Goal: Information Seeking & Learning: Learn about a topic

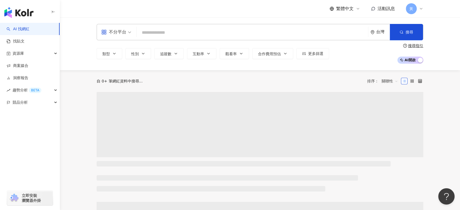
click at [118, 31] on div "不分平台" at bounding box center [113, 32] width 25 height 9
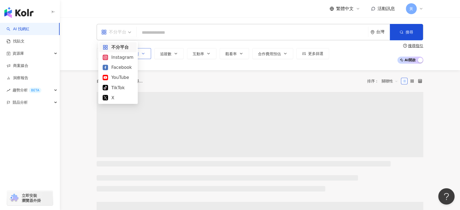
click at [129, 56] on div "Instagram" at bounding box center [118, 57] width 31 height 7
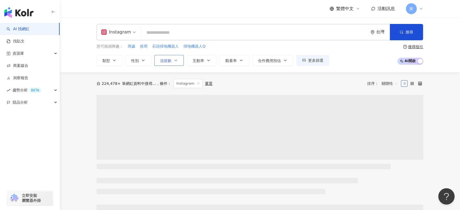
click at [167, 60] on span "追蹤數" at bounding box center [165, 60] width 11 height 4
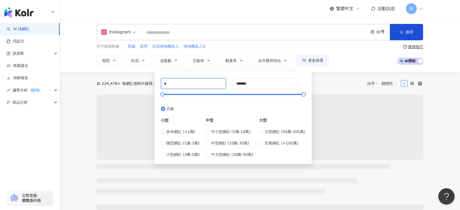
drag, startPoint x: 172, startPoint y: 83, endPoint x: 151, endPoint y: 82, distance: 21.0
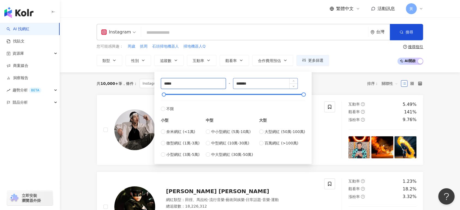
type input "*****"
drag, startPoint x: 255, startPoint y: 83, endPoint x: 218, endPoint y: 82, distance: 37.3
click at [218, 82] on div "***** - ******* 不限 小型 奈米網紅 (<1萬) 微型網紅 (1萬-3萬) 小型網紅 (3萬-5萬) 中型 中小型網紅 (5萬-10萬) 中型…" at bounding box center [233, 117] width 144 height 79
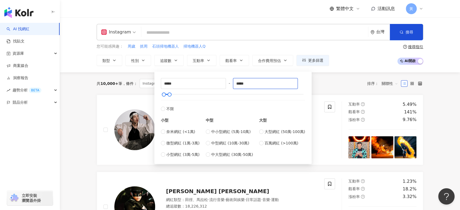
type input "*****"
click at [358, 56] on div "您可能感興趣： 周歲 抓周 石頭掃地機器人 掃地機器人Q 類型 性別 追蹤數 互動率 觀看率 合作費用預估 更多篩選 ***** - ***** 不限 小型 …" at bounding box center [260, 55] width 326 height 22
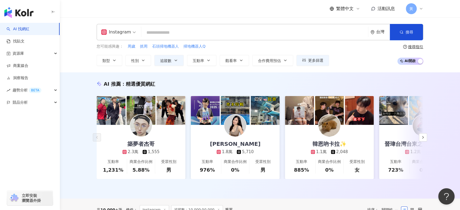
click at [253, 28] on input "search" at bounding box center [254, 32] width 222 height 10
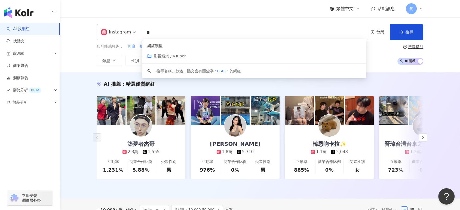
type input "*"
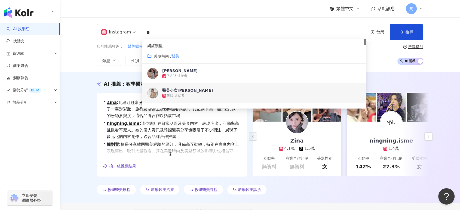
click at [76, 54] on div "Instagram ** 台灣 搜尋 3c66ef27-d91d-4441-9769-b081f37e94b8 63fa89f1-6fb6-4814-9f81…" at bounding box center [260, 44] width 400 height 55
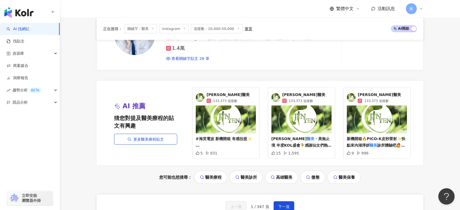
scroll to position [1149, 0]
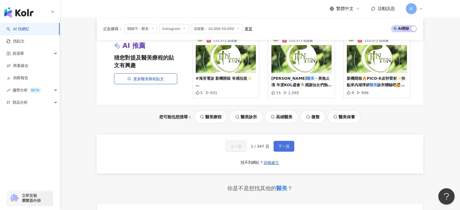
click at [284, 145] on span "下一頁" at bounding box center [283, 146] width 11 height 4
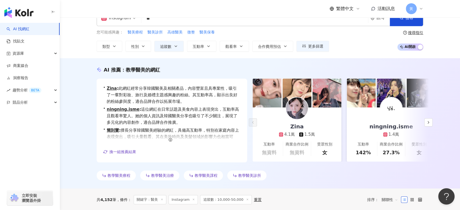
scroll to position [0, 0]
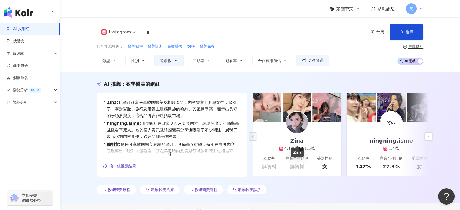
click at [300, 139] on div "Zina" at bounding box center [297, 141] width 24 height 8
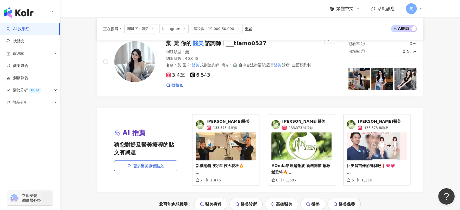
scroll to position [1179, 0]
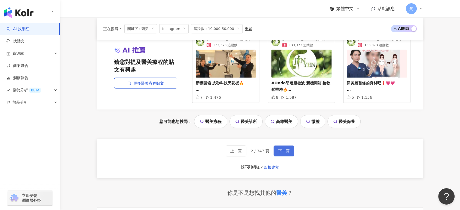
click at [282, 146] on button "下一頁" at bounding box center [283, 151] width 21 height 11
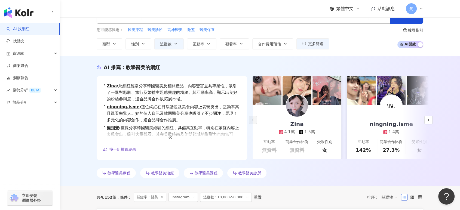
scroll to position [0, 0]
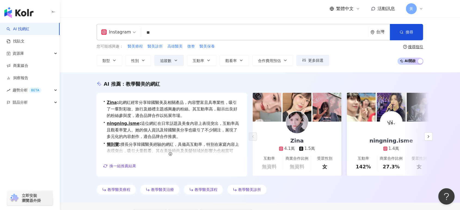
click at [169, 31] on input "**" at bounding box center [254, 32] width 222 height 10
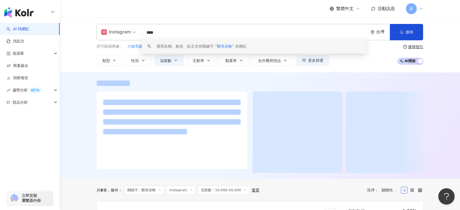
type input "****"
click at [78, 44] on div "Instagram **** 台灣 搜尋 keyword 搜尋名稱、敘述、貼文含有關鍵字 “ 醫美攻略 ” 的網紅 您可能感興趣： 六效乳酸菌原味30入 he…" at bounding box center [260, 44] width 400 height 55
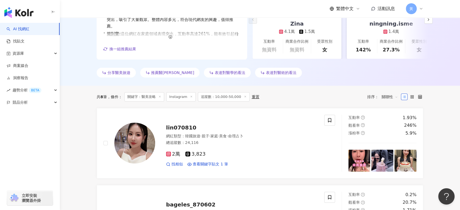
scroll to position [181, 0]
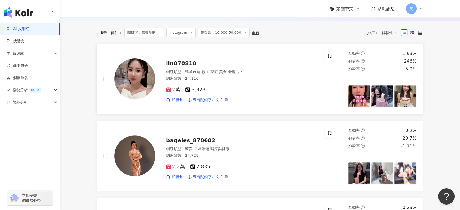
click at [188, 67] on div "lin070810 網紅類型 ： 韓國旅遊 · 親子 · 家庭 · 美食 · 命理占卜 總追蹤數 ： 24,116 2萬 3,823 找相似 查看關鍵字貼文 …" at bounding box center [236, 79] width 162 height 48
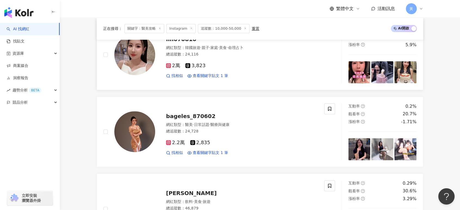
scroll to position [211, 0]
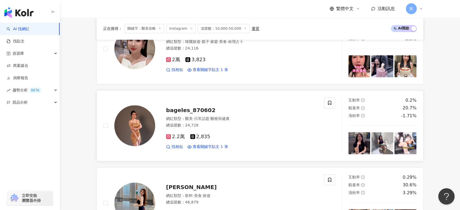
click at [201, 113] on span "bageles_870602" at bounding box center [191, 110] width 50 height 7
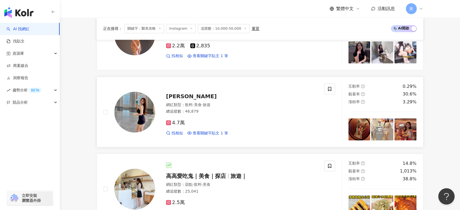
click at [183, 104] on div "網紅類型 ： 飲料 · 美食 · 旅遊" at bounding box center [242, 104] width 152 height 5
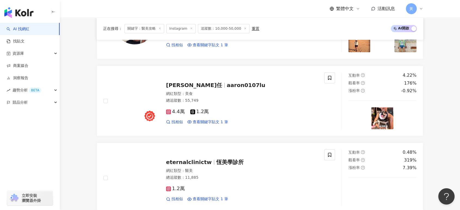
scroll to position [635, 0]
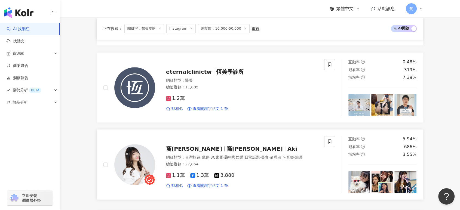
click at [186, 141] on div "裔喬 Aki 裔喬 Aki 網紅類型 ： 台灣旅遊 · 戲劇 · 3C家電 · 藝術與娛樂 · 日常話題 · 美食 · 命理占卜 · 音樂 · 旅遊 總追蹤數…" at bounding box center [236, 165] width 162 height 48
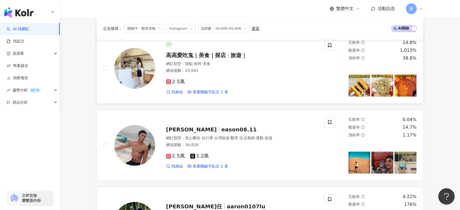
scroll to position [0, 0]
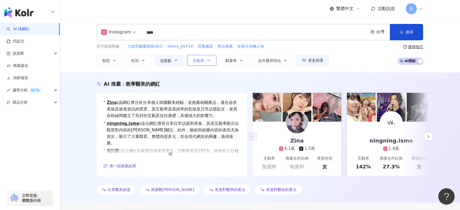
click at [211, 61] on button "互動率" at bounding box center [201, 60] width 29 height 11
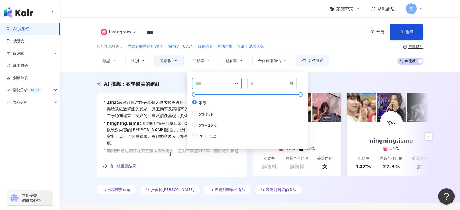
click at [210, 81] on input "number" at bounding box center [214, 84] width 38 height 6
type input "*"
click at [355, 52] on div "您可能感興趣： 六效乳酸菌原味30入 henry_jr0714 百萬儀器 算法推薦 全新卡池懶人包 類型 性別 追蹤數 互動率 觀看率 合作費用預估 更多篩選…" at bounding box center [260, 55] width 326 height 22
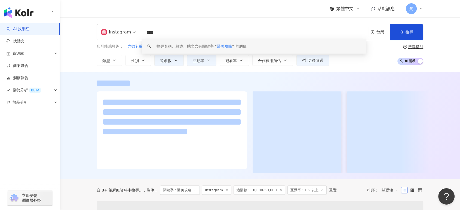
drag, startPoint x: 181, startPoint y: 33, endPoint x: 114, endPoint y: 29, distance: 67.3
click at [114, 29] on div "Instagram **** 台灣 搜尋 keyword 搜尋名稱、敘述、貼文含有關鍵字 “ 醫美攻略 ” 的網紅" at bounding box center [260, 32] width 326 height 16
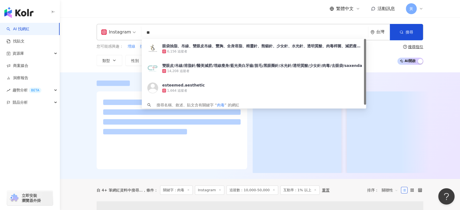
type input "**"
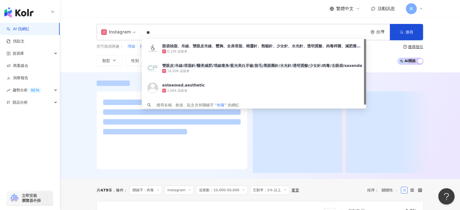
click at [235, 13] on div "繁體中文 活動訊息 黃" at bounding box center [260, 8] width 326 height 17
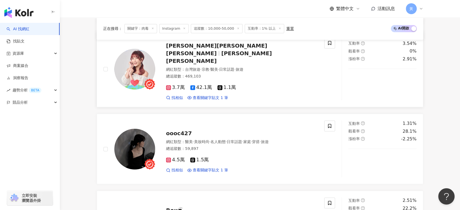
scroll to position [363, 0]
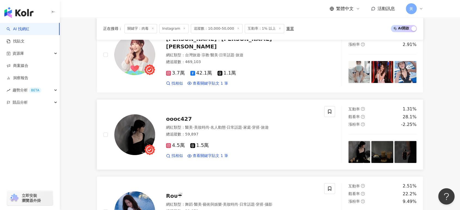
click at [176, 116] on div "oooc427 網紅類型 ： 醫美 · 美妝時尚 · 名人動態 · 日常話題 · 家庭 · 穿搭 · 旅遊 總追蹤數 ： 59,897 4.5萬 1.5萬 找…" at bounding box center [236, 135] width 162 height 48
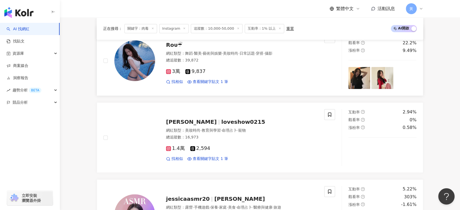
scroll to position [574, 0]
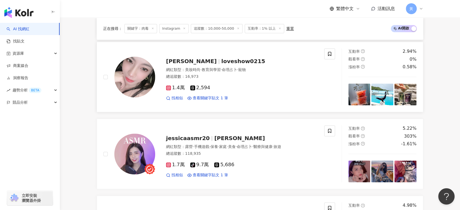
click at [210, 67] on span "教育與學習" at bounding box center [210, 69] width 19 height 4
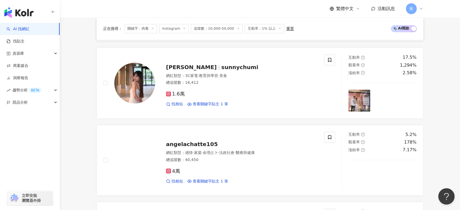
scroll to position [877, 0]
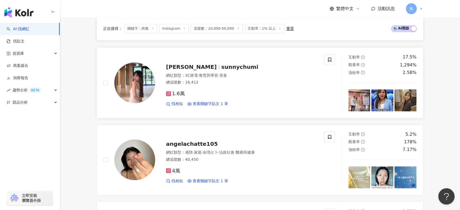
click at [199, 73] on span "·" at bounding box center [198, 75] width 1 height 4
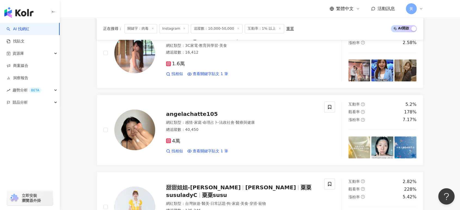
scroll to position [907, 0]
click at [194, 120] on span "·" at bounding box center [193, 122] width 1 height 4
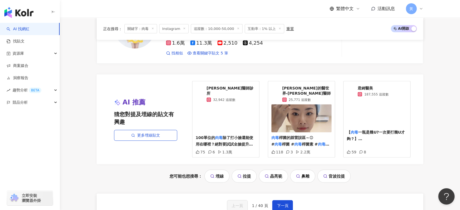
scroll to position [1118, 0]
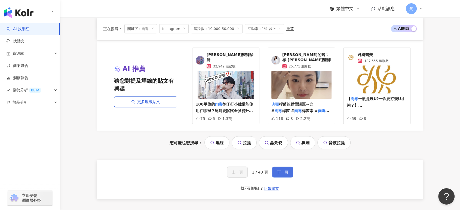
click at [283, 167] on button "下一頁" at bounding box center [282, 172] width 21 height 11
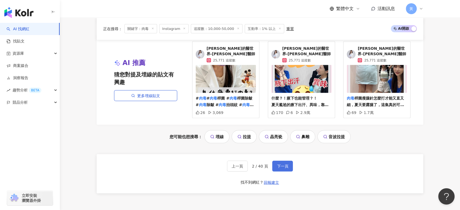
click at [279, 164] on span "下一頁" at bounding box center [282, 166] width 11 height 4
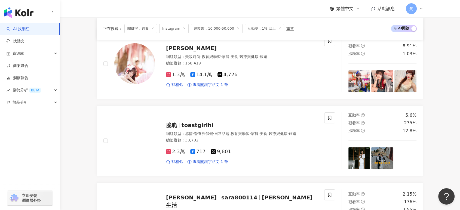
scroll to position [231, 0]
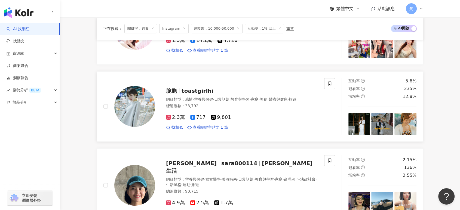
click at [194, 92] on div "脆脆 toastgirlhi 網紅類型 ： 感情 · 營養與保健 · 日常話題 · 教育與學習 · 家庭 · 美食 · 醫療與健康 · 旅遊 總追蹤數 ： 3…" at bounding box center [236, 107] width 162 height 48
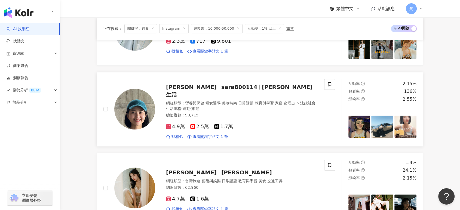
scroll to position [321, 0]
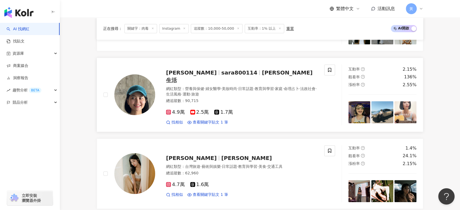
click at [252, 74] on span "SaraLee沙拉生活" at bounding box center [239, 76] width 146 height 14
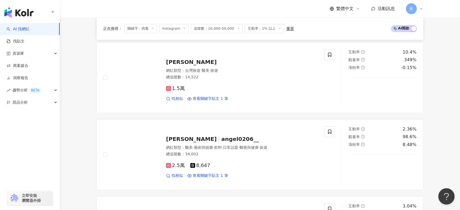
scroll to position [503, 0]
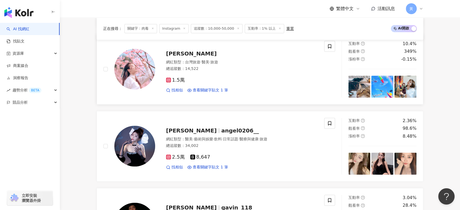
click at [209, 66] on div "總追蹤數 ： 14,522" at bounding box center [242, 68] width 152 height 5
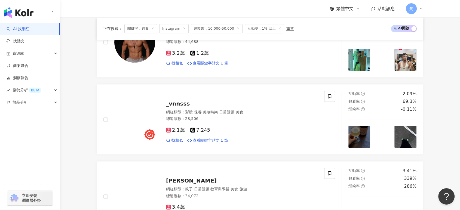
scroll to position [684, 0]
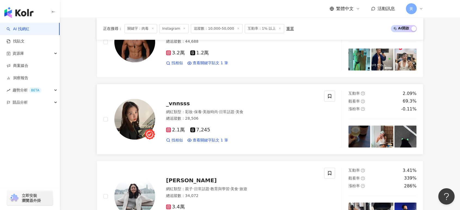
click at [219, 110] on span "·" at bounding box center [218, 112] width 1 height 4
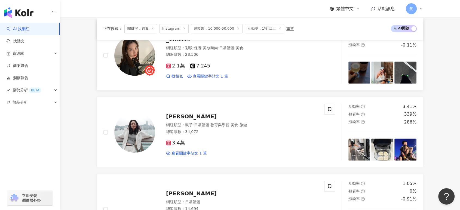
scroll to position [775, 0]
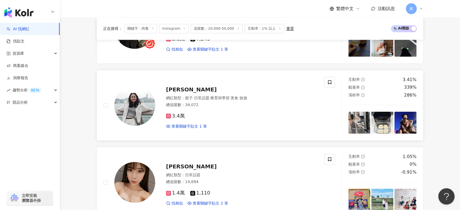
click at [206, 103] on div "網紅類型 ： 親子 · 日常話題 · 教育與學習 · 美食 · 旅遊 總追蹤數 ： 34,072" at bounding box center [242, 101] width 152 height 13
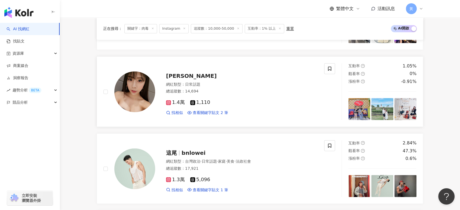
click at [172, 73] on span "妮妮兒" at bounding box center [191, 76] width 51 height 7
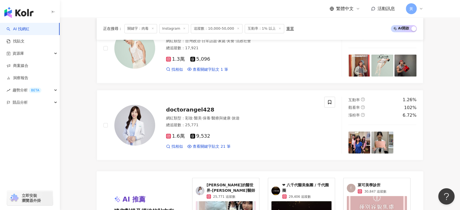
scroll to position [1047, 0]
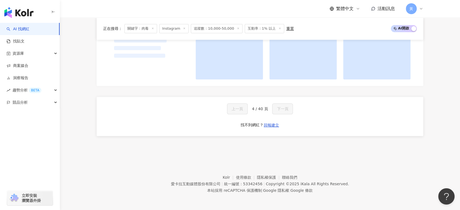
scroll to position [481, 0]
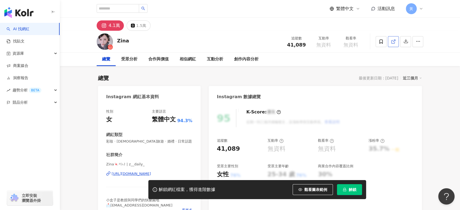
click at [395, 41] on icon at bounding box center [393, 41] width 5 height 5
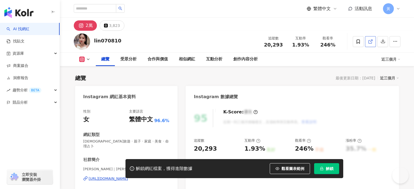
click at [373, 39] on icon at bounding box center [370, 41] width 5 height 5
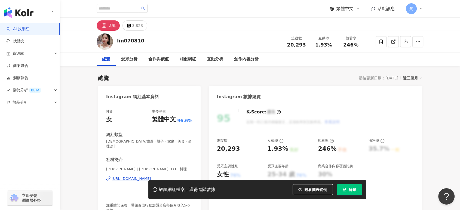
drag, startPoint x: 115, startPoint y: 40, endPoint x: 104, endPoint y: 41, distance: 11.4
drag, startPoint x: 317, startPoint y: 45, endPoint x: 335, endPoint y: 45, distance: 18.2
click at [335, 45] on div "互動率 1.93%" at bounding box center [323, 42] width 27 height 12
copy span "1.93%"
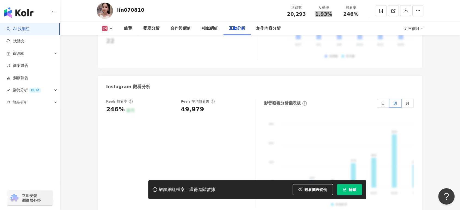
scroll to position [1209, 0]
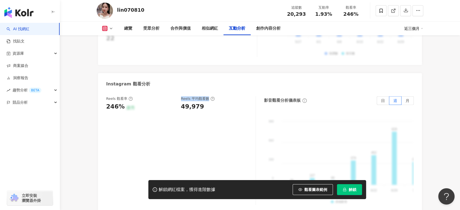
drag, startPoint x: 181, startPoint y: 86, endPoint x: 207, endPoint y: 85, distance: 26.4
click at [207, 96] on div "Reels 平均觀看數" at bounding box center [198, 98] width 34 height 5
copy div "Reels 平均觀看數"
drag, startPoint x: 182, startPoint y: 95, endPoint x: 201, endPoint y: 95, distance: 18.8
click at [201, 103] on div "49,979" at bounding box center [215, 107] width 69 height 8
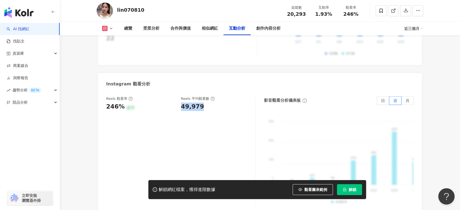
copy div "49,979"
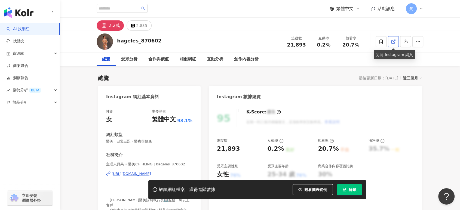
click at [398, 40] on link at bounding box center [393, 41] width 11 height 11
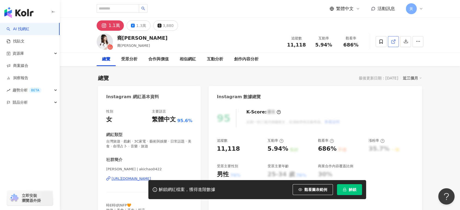
click at [394, 42] on icon at bounding box center [393, 41] width 5 height 5
drag, startPoint x: 118, startPoint y: 37, endPoint x: 139, endPoint y: 36, distance: 21.5
click at [139, 36] on div "裔喬 Aki 裔喬, Aki 追蹤數 11,118 互動率 5.94% 觀看率 686%" at bounding box center [260, 41] width 348 height 21
copy div "裔喬 Aki"
drag, startPoint x: 317, startPoint y: 44, endPoint x: 331, endPoint y: 44, distance: 14.1
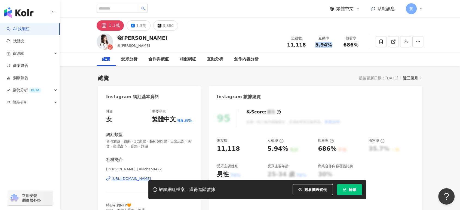
click at [331, 44] on span "5.94%" at bounding box center [323, 44] width 17 height 5
copy span "5.94%"
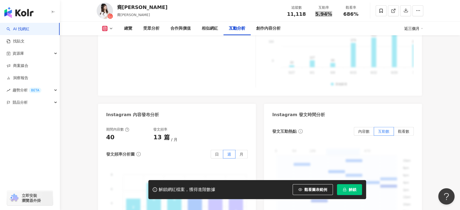
scroll to position [1239, 0]
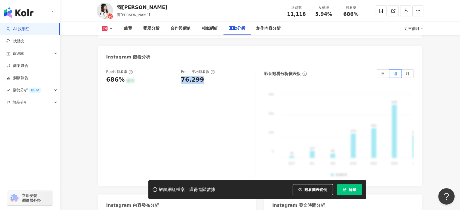
drag, startPoint x: 181, startPoint y: 72, endPoint x: 202, endPoint y: 72, distance: 21.8
click at [202, 76] on div "76,299" at bounding box center [215, 80] width 69 height 8
copy div "76,299"
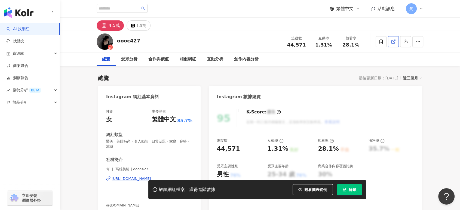
click at [393, 43] on icon at bounding box center [393, 41] width 5 height 5
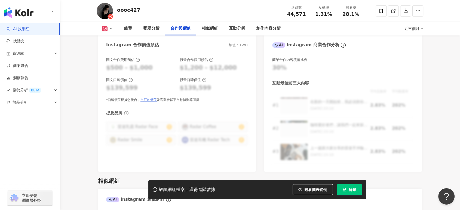
scroll to position [816, 0]
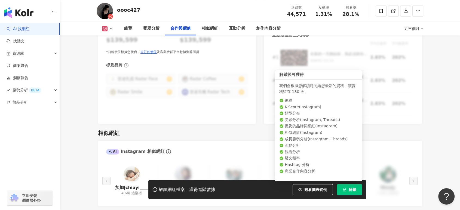
click at [345, 189] on icon "lock" at bounding box center [345, 190] width 4 height 4
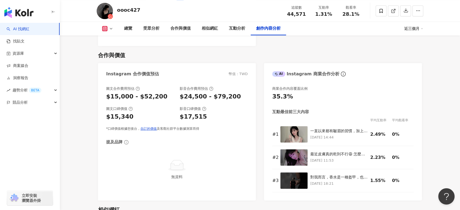
scroll to position [1654, 0]
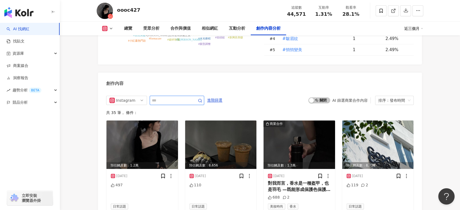
click at [157, 97] on input "text" at bounding box center [171, 100] width 38 height 7
type input "**"
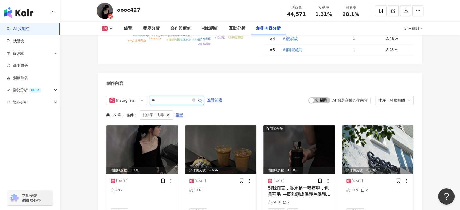
scroll to position [1684, 0]
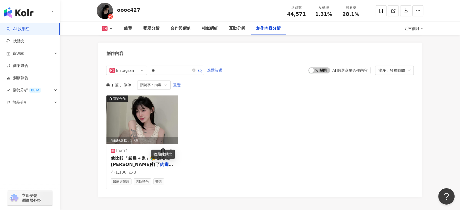
click at [161, 150] on div "收藏此貼文" at bounding box center [162, 154] width 23 height 9
click at [144, 156] on span "像比較「嚴肅＋累」🥲 這次去淨妍打了" at bounding box center [140, 161] width 59 height 11
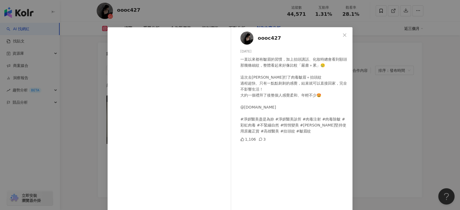
scroll to position [44, 0]
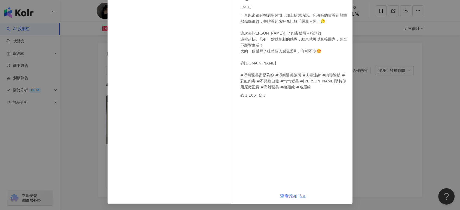
click at [285, 195] on link "查看原始貼文" at bounding box center [293, 195] width 26 height 5
click at [388, 119] on div "oooc427 2025/7/15 一直以來都有皺眉的習慣，加上抬頭講話、化妝時總會看到額頭那幾條細紋，整體看起來好像比較「嚴肅＋累」🥲 這次去淨妍打了肉毒皺…" at bounding box center [230, 105] width 460 height 210
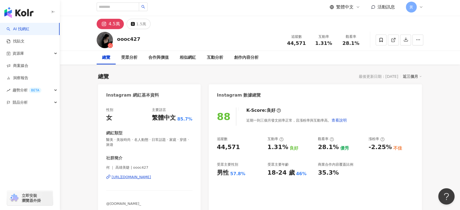
scroll to position [0, 0]
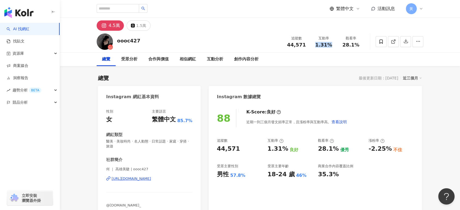
drag, startPoint x: 316, startPoint y: 45, endPoint x: 333, endPoint y: 45, distance: 17.4
click at [333, 45] on div "1.31%" at bounding box center [323, 44] width 21 height 5
copy span "1.31%"
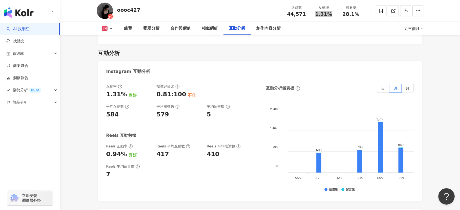
scroll to position [1149, 0]
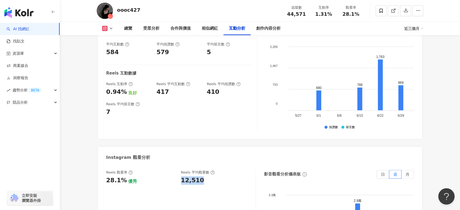
drag, startPoint x: 181, startPoint y: 169, endPoint x: 203, endPoint y: 168, distance: 21.5
click at [203, 176] on div "12,510" at bounding box center [215, 180] width 69 height 8
copy div "12,510"
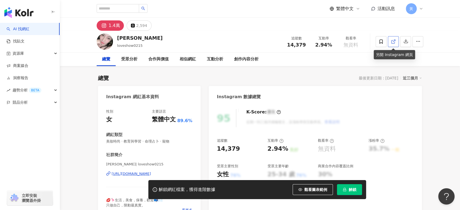
click at [394, 41] on icon at bounding box center [393, 41] width 5 height 5
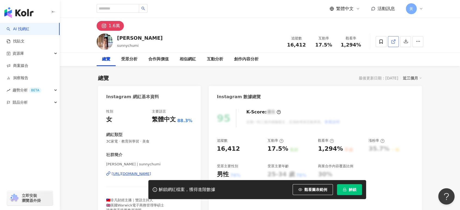
click at [394, 41] on icon at bounding box center [393, 41] width 5 height 5
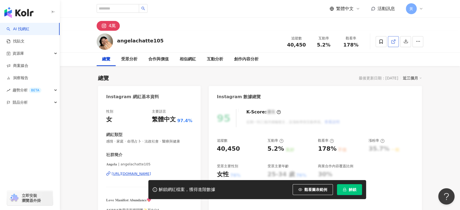
click at [392, 42] on icon at bounding box center [393, 41] width 5 height 5
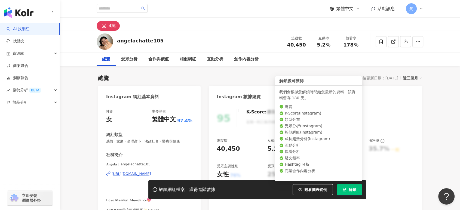
click at [343, 187] on button "解鎖" at bounding box center [349, 189] width 25 height 11
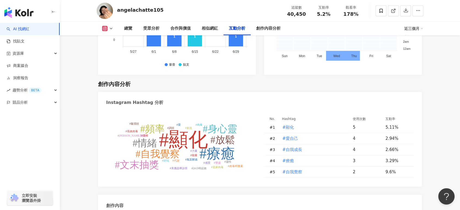
scroll to position [1632, 0]
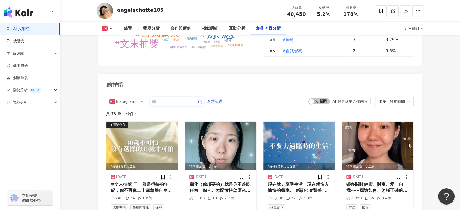
click at [178, 100] on input "text" at bounding box center [171, 101] width 38 height 7
type input "**"
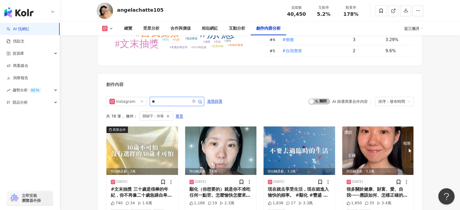
scroll to position [1669, 0]
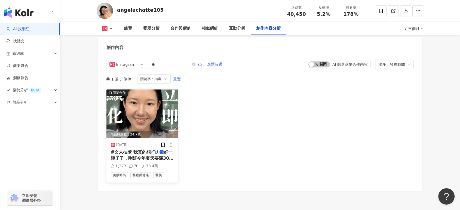
click at [147, 150] on span "#文末抽獎 我真的想打" at bounding box center [133, 152] width 44 height 5
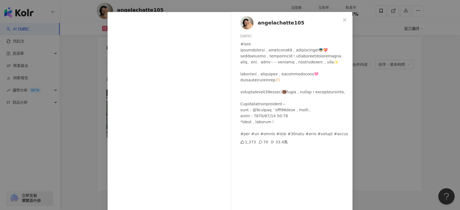
scroll to position [30, 0]
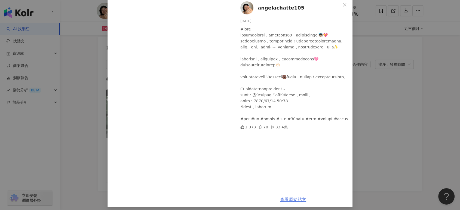
click at [294, 189] on link "查看原始貼文" at bounding box center [293, 199] width 26 height 5
click at [381, 88] on div "angelachatte105 2025/7/16 1,373 70 33.4萬 查看原始貼文" at bounding box center [230, 105] width 460 height 210
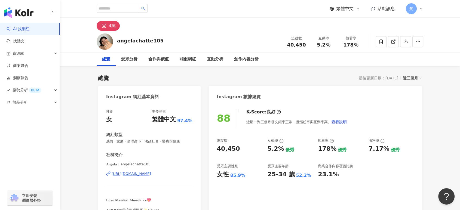
scroll to position [0, 0]
drag, startPoint x: 320, startPoint y: 45, endPoint x: 329, endPoint y: 45, distance: 9.3
click at [329, 45] on span "5.2%" at bounding box center [324, 44] width 14 height 5
copy span "5.2%"
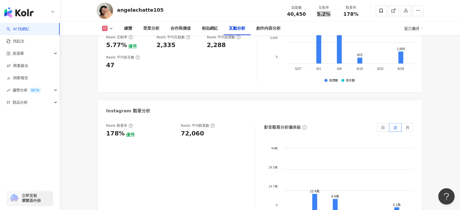
scroll to position [1209, 0]
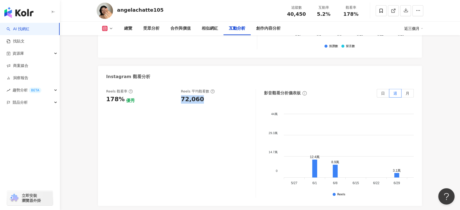
drag, startPoint x: 183, startPoint y: 95, endPoint x: 200, endPoint y: 94, distance: 17.7
click at [200, 95] on div "72,060" at bounding box center [215, 99] width 69 height 8
copy div "72,060"
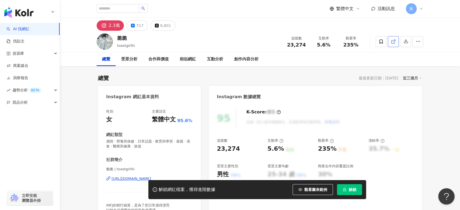
click at [392, 42] on icon at bounding box center [393, 41] width 5 height 5
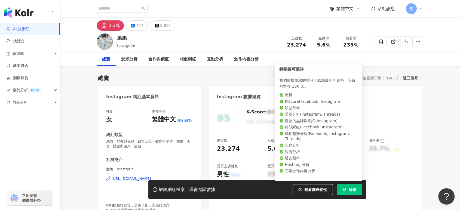
click at [347, 189] on button "解鎖" at bounding box center [349, 189] width 25 height 11
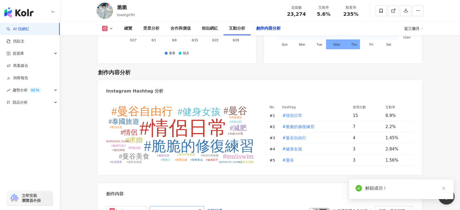
scroll to position [1652, 0]
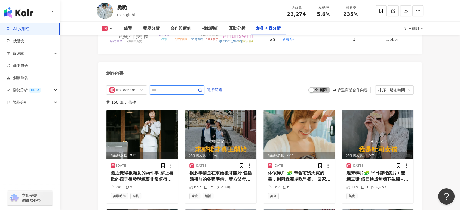
click at [171, 89] on input "text" at bounding box center [171, 90] width 38 height 7
type input "*"
type input "**"
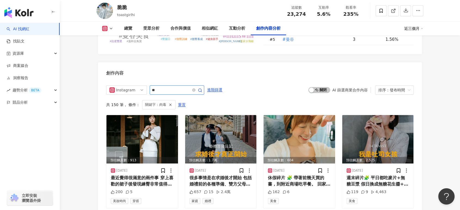
scroll to position [1678, 0]
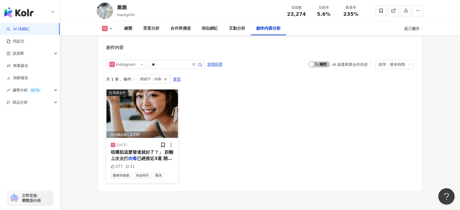
click at [146, 150] on span "咀嚼肌這麼發達就好了？」 距離上次去打" at bounding box center [142, 155] width 63 height 11
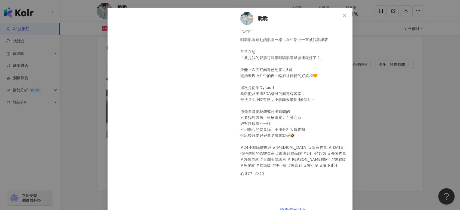
scroll to position [30, 0]
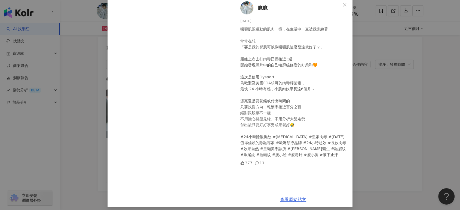
click at [406, 85] on div "脆脆 2024/9/9 咀嚼肌跟運動的肌肉一樣，在生活中一直被我訓練著 常常在想 「要是我的臀肌可以像咀嚼肌這麼發達就好了？」 距離上次去打肉毒已經接近3週 …" at bounding box center [230, 105] width 460 height 210
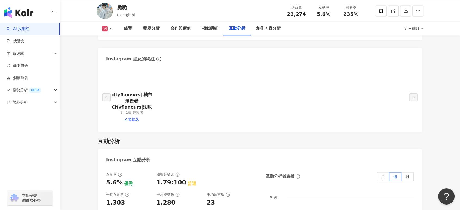
scroll to position [982, 0]
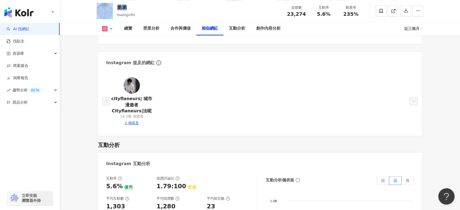
drag, startPoint x: 115, startPoint y: 7, endPoint x: 125, endPoint y: 7, distance: 10.9
click at [125, 7] on div "脆脆 toastgirlhi 追蹤數 23,274 互動率 5.6% 觀看率 235%" at bounding box center [260, 10] width 348 height 21
copy div "脆脆"
drag, startPoint x: 316, startPoint y: 15, endPoint x: 327, endPoint y: 15, distance: 10.9
click at [327, 15] on div "5.6%" at bounding box center [323, 13] width 21 height 5
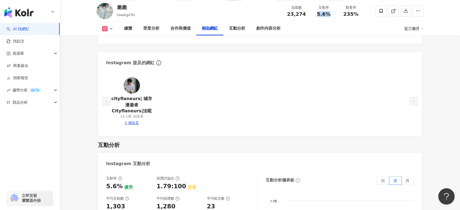
copy span "5.6%"
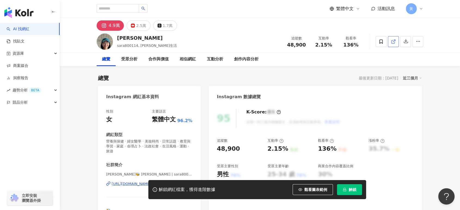
click at [395, 42] on icon at bounding box center [393, 41] width 5 height 5
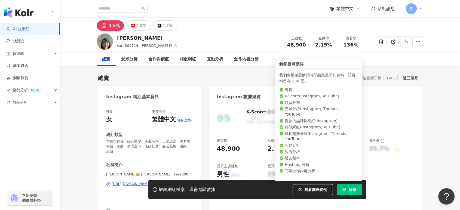
click at [350, 187] on span "解鎖" at bounding box center [353, 189] width 8 height 4
click at [343, 187] on button "解鎖" at bounding box center [349, 189] width 25 height 11
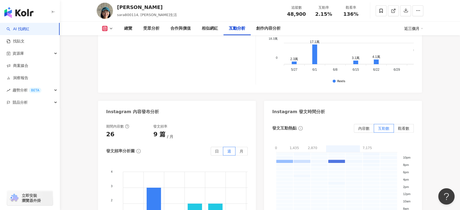
scroll to position [1602, 0]
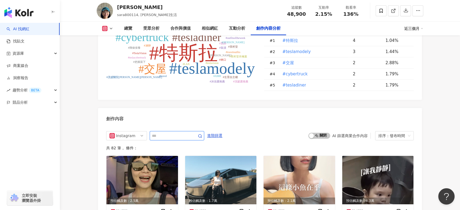
click at [190, 139] on input "text" at bounding box center [171, 135] width 38 height 7
type input "**"
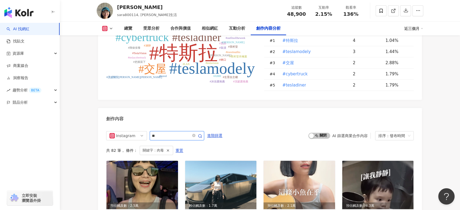
scroll to position [1679, 0]
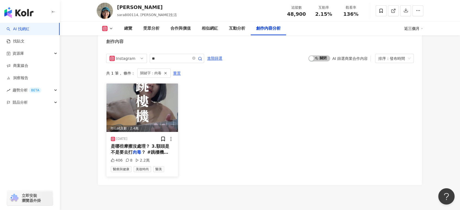
click at [161, 153] on span "是哪些摩擦沒處理？ 3.額頭是不是要去打" at bounding box center [140, 149] width 58 height 11
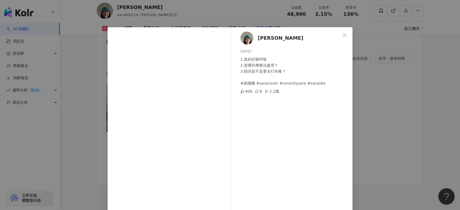
click at [403, 115] on div "[PERSON_NAME] [DATE] 1.真的好難呼吸 2.是哪些摩擦沒處理？ 3.額頭是不是要去打肉毒？ #跳樓機 #saracover #coverb…" at bounding box center [230, 105] width 460 height 210
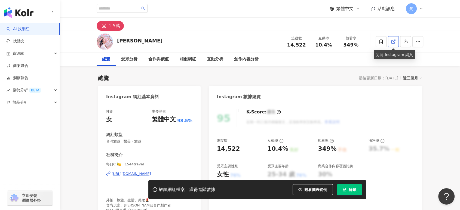
click at [395, 41] on icon at bounding box center [393, 41] width 5 height 5
click at [349, 189] on span "解鎖" at bounding box center [353, 189] width 8 height 4
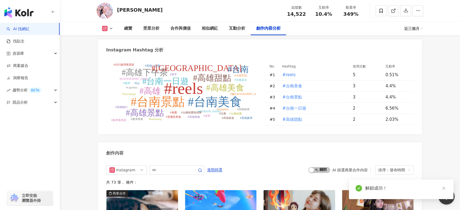
scroll to position [1608, 0]
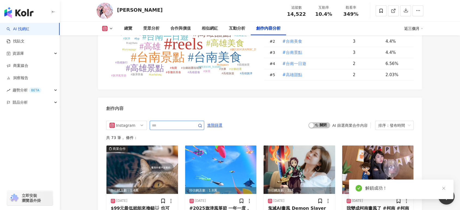
click at [182, 129] on input "text" at bounding box center [171, 125] width 38 height 7
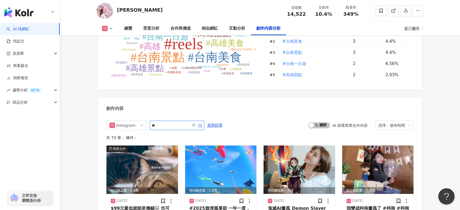
type input "**"
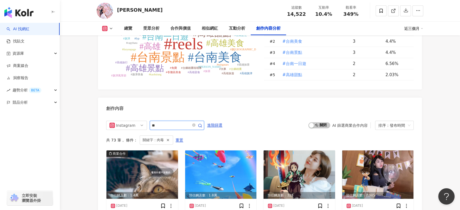
scroll to position [1675, 0]
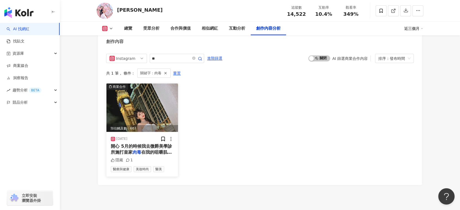
click at [155, 156] on span "在我的咀嚼肌，身為美食博主的我一直" at bounding box center [141, 155] width 61 height 11
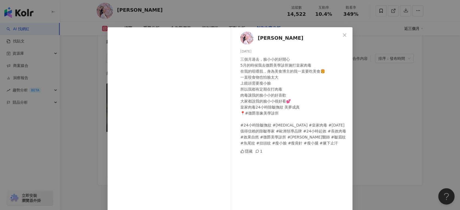
scroll to position [27, 0]
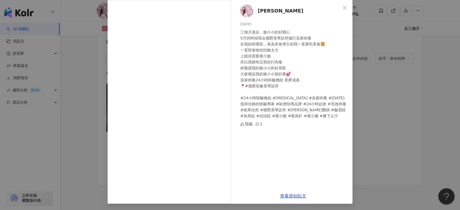
click at [290, 189] on div "查看原始貼文" at bounding box center [293, 196] width 119 height 16
click at [287, 189] on link "查看原始貼文" at bounding box center [293, 195] width 26 height 5
click at [95, 60] on div "謝汝 2024/8/29 三個月過去，臉小小的好開心 5月的時候我去微爵美學診所施打皇家肉毒 在我的咀嚼肌，身為美食博主的我一直要吃美食🍔 一直咬食物也怕臉太…" at bounding box center [230, 105] width 460 height 210
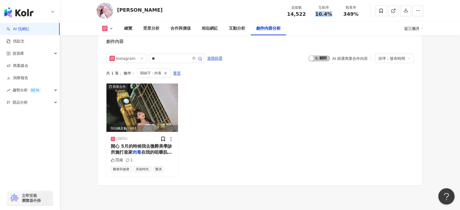
click at [332, 13] on div "10.4%" at bounding box center [323, 13] width 21 height 5
copy span "10.4%"
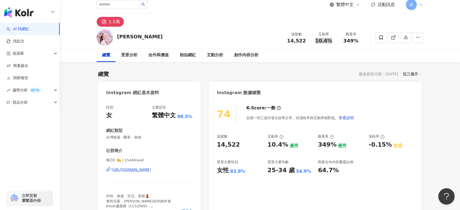
scroll to position [0, 0]
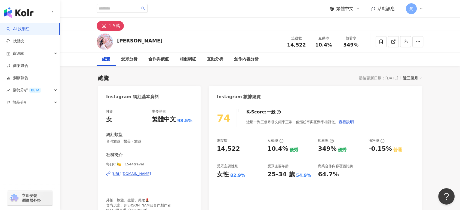
click at [266, 47] on div "謝汝 追蹤數 14,522 互動率 10.4% 觀看率 349%" at bounding box center [260, 41] width 348 height 21
click at [274, 46] on div "謝汝 追蹤數 14,522 互動率 10.4% 觀看率 349%" at bounding box center [260, 41] width 348 height 21
drag, startPoint x: 289, startPoint y: 46, endPoint x: 312, endPoint y: 46, distance: 22.9
click at [312, 46] on div "追蹤數 14,522 互動率 10.4% 觀看率 349%" at bounding box center [324, 41] width 82 height 16
click at [304, 47] on div "14,522" at bounding box center [296, 44] width 21 height 5
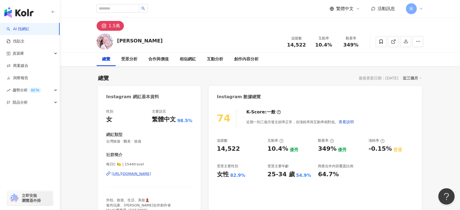
click at [288, 45] on span "14,522" at bounding box center [296, 45] width 19 height 6
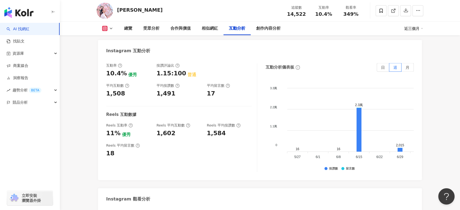
scroll to position [1149, 0]
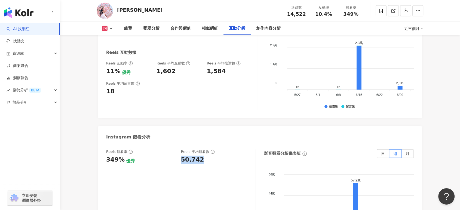
drag, startPoint x: 182, startPoint y: 158, endPoint x: 199, endPoint y: 158, distance: 17.1
click at [199, 158] on div "50,742" at bounding box center [192, 160] width 23 height 8
copy div "50,742"
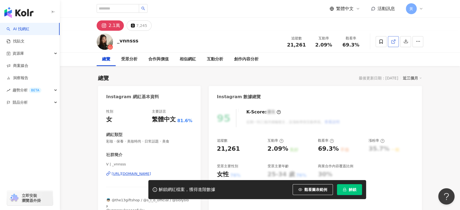
click at [396, 42] on link at bounding box center [393, 41] width 11 height 11
click at [342, 187] on button "解鎖" at bounding box center [349, 189] width 25 height 11
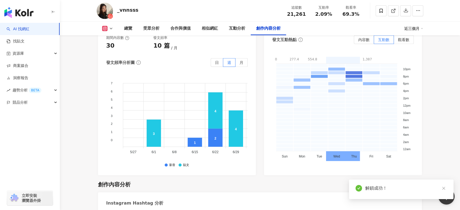
scroll to position [1608, 0]
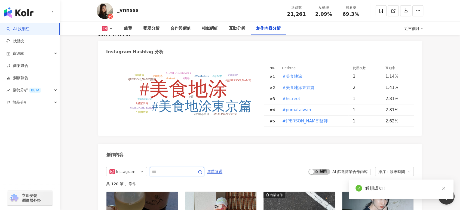
click at [175, 168] on input "text" at bounding box center [171, 171] width 38 height 7
type input "*"
type input "**"
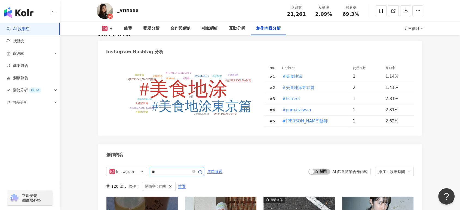
scroll to position [1691, 0]
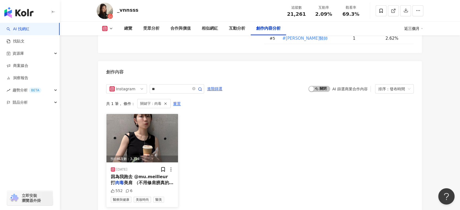
click at [157, 180] on span "美肩 （不用修肩膀真的好讚⋯⋯）" at bounding box center [142, 185] width 63 height 11
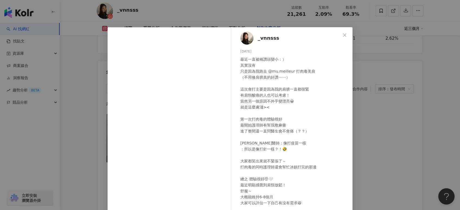
click at [166, 21] on div "_vnnsss 2025/6/30 最近一直被稱讚頭變小：） 其實沒有 只是因為我跑去 @mu.meilleur 打肉毒美肩 （不用修肩膀真的好讚⋯⋯） 這次…" at bounding box center [230, 105] width 460 height 210
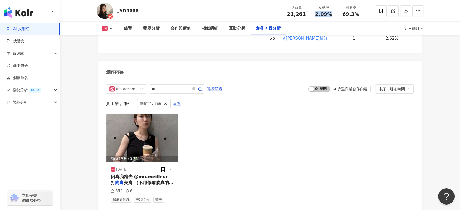
drag, startPoint x: 314, startPoint y: 14, endPoint x: 332, endPoint y: 16, distance: 18.0
click at [332, 16] on div "2.09%" at bounding box center [323, 13] width 21 height 5
copy span "2.09%"
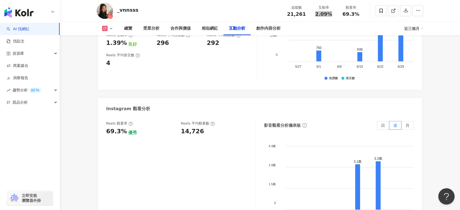
scroll to position [1177, 0]
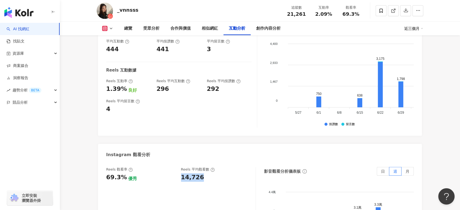
drag, startPoint x: 180, startPoint y: 149, endPoint x: 201, endPoint y: 149, distance: 21.0
click at [201, 167] on div "Reels 觀看率 69.3% 優秀 Reels 平均觀看數 14,726" at bounding box center [178, 174] width 144 height 15
copy div "14,726"
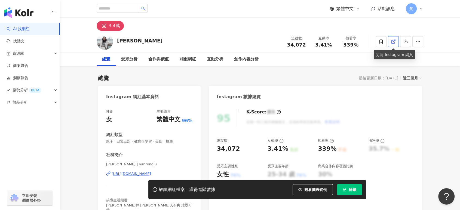
click at [394, 41] on icon at bounding box center [393, 41] width 5 height 5
click at [356, 189] on button "解鎖" at bounding box center [349, 189] width 25 height 11
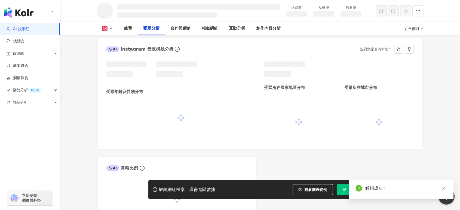
scroll to position [635, 0]
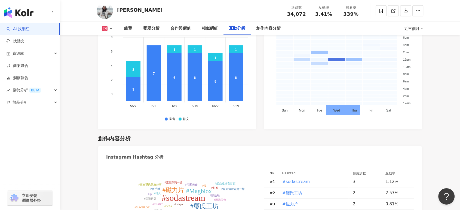
scroll to position [1607, 0]
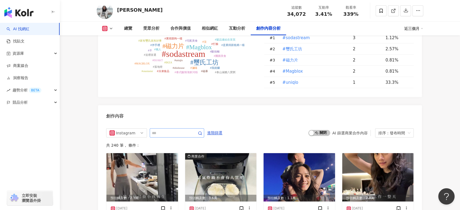
click at [177, 135] on span at bounding box center [177, 132] width 54 height 9
click at [173, 131] on input "text" at bounding box center [171, 133] width 38 height 7
type input "**"
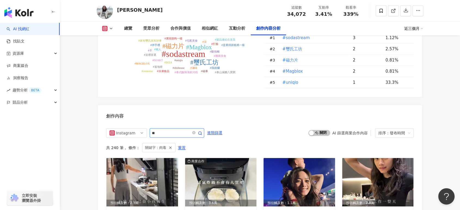
scroll to position [1676, 0]
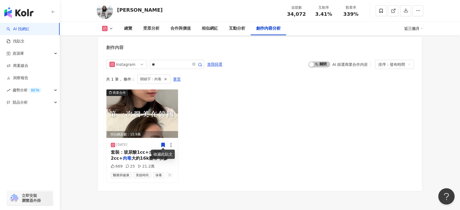
click at [233, 160] on div "商業合作 預估觸及數：15.9萬 2025/2/7 套裝：玻尿酸1cc+水光針2cc+ 肉毒 大約16k臺幣 供參 669 25 21.2萬 醫療與健康 美妝…" at bounding box center [259, 136] width 307 height 94
click at [158, 151] on span "套裝：玻尿酸1cc+水光針2cc+" at bounding box center [136, 155] width 51 height 11
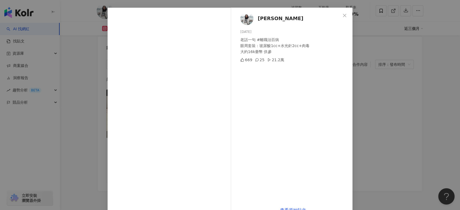
scroll to position [30, 0]
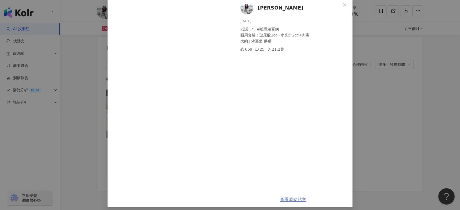
click at [284, 189] on link "查看原始貼文" at bounding box center [293, 199] width 26 height 5
click at [372, 75] on div "呂Ami 2025/2/7 老話一句 #離職治百病 眼周套裝：玻尿酸1cc+水光針2cc+肉毒 大約16k臺幣 供參 669 25 21.2萬 查看原始貼文" at bounding box center [230, 105] width 460 height 210
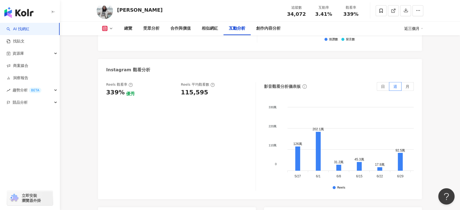
scroll to position [1192, 0]
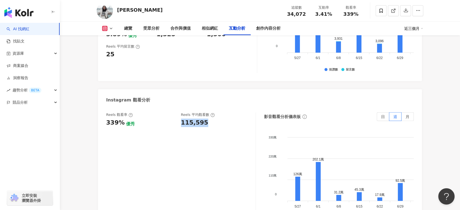
drag, startPoint x: 180, startPoint y: 119, endPoint x: 208, endPoint y: 119, distance: 28.3
click at [208, 119] on div "Reels 觀看率 339% 優秀 Reels 平均觀看數 115,595" at bounding box center [178, 119] width 144 height 15
copy div "115,595"
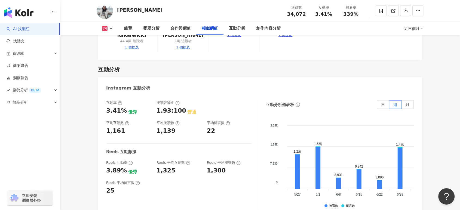
scroll to position [1041, 0]
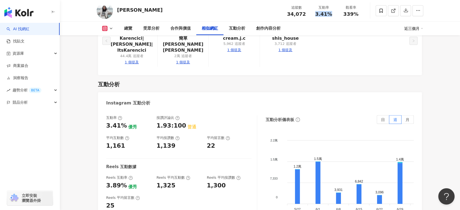
drag, startPoint x: 315, startPoint y: 13, endPoint x: 332, endPoint y: 13, distance: 16.6
click at [332, 13] on div "3.41%" at bounding box center [323, 13] width 21 height 5
copy span "3.41%"
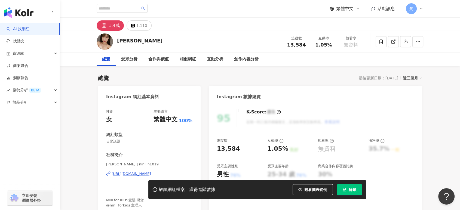
click at [344, 187] on button "解鎖" at bounding box center [349, 189] width 25 height 11
click at [394, 43] on icon at bounding box center [393, 41] width 5 height 5
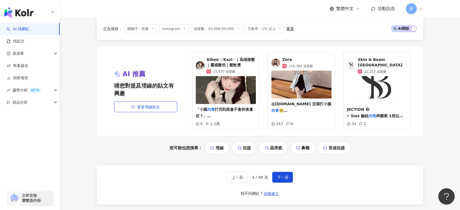
scroll to position [26, 0]
click at [280, 175] on span "下一頁" at bounding box center [282, 177] width 11 height 4
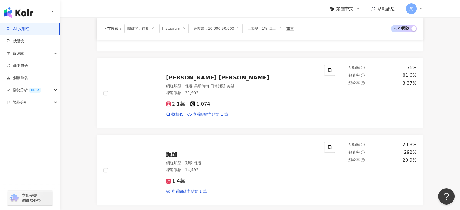
scroll to position [423, 0]
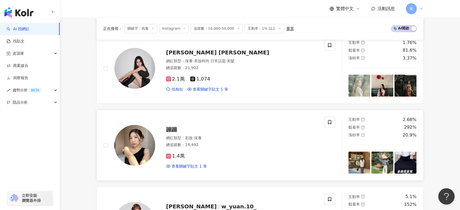
click at [192, 132] on div "蹦蹦" at bounding box center [242, 130] width 152 height 8
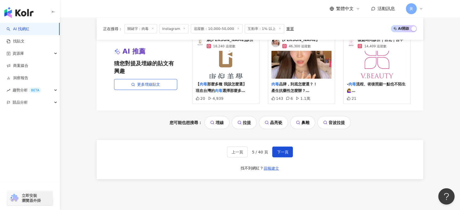
scroll to position [1149, 0]
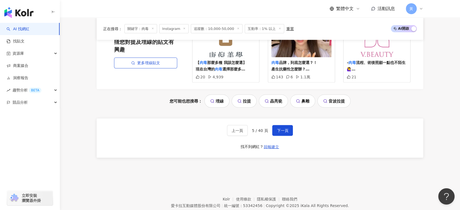
drag, startPoint x: 286, startPoint y: 129, endPoint x: 298, endPoint y: 146, distance: 21.2
click at [298, 146] on div "上一頁 5 / 40 頁 下一頁 找不到網紅？ 回報建立" at bounding box center [260, 138] width 326 height 39
click at [278, 100] on link "晶亮瓷" at bounding box center [273, 101] width 29 height 13
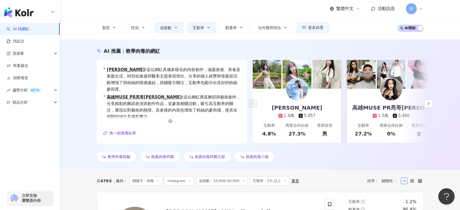
scroll to position [0, 0]
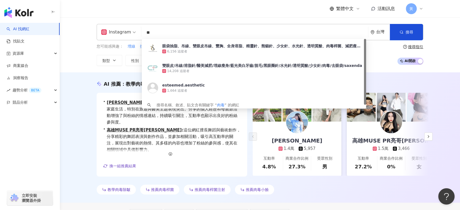
drag, startPoint x: 161, startPoint y: 28, endPoint x: 125, endPoint y: 31, distance: 36.4
click at [125, 31] on div "Instagram ** 台灣 搜尋 71414aee-be23-4a58-b4c9-311e2c18a2e9 眼袋抽脂、吊線、雙眼皮吊線、豐胸、全身溶脂、精…" at bounding box center [260, 32] width 326 height 16
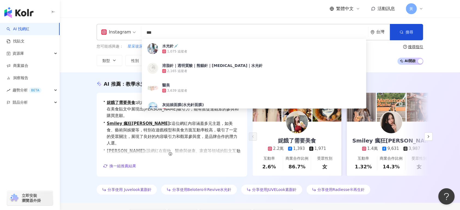
type input "***"
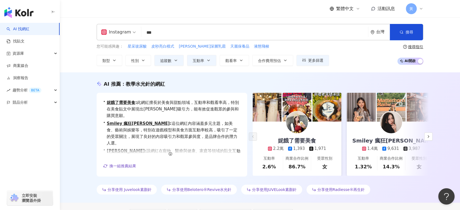
click at [73, 45] on div "Instagram 水光針 *** 台灣 搜尋 e285bd41-3ffb-44ec-93e3-9fa54a9af983 水光針💉 1,075 追蹤者 溶脂針…" at bounding box center [260, 44] width 400 height 55
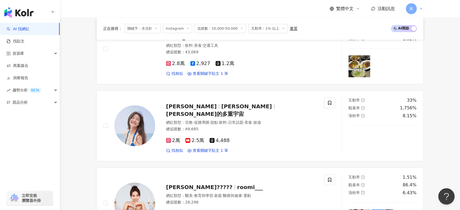
scroll to position [242, 0]
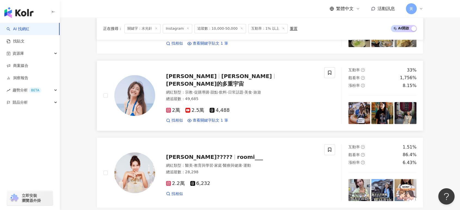
click at [222, 81] on span "Erica的多重宇宙" at bounding box center [205, 84] width 78 height 7
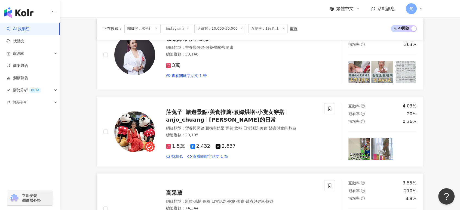
scroll to position [605, 0]
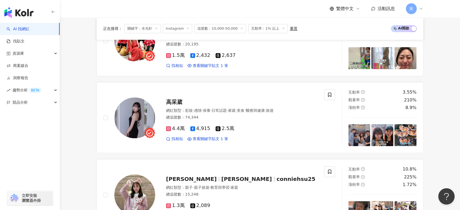
click at [202, 113] on span "·" at bounding box center [201, 110] width 1 height 4
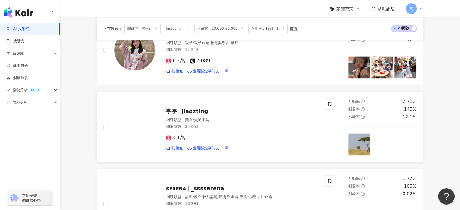
scroll to position [786, 0]
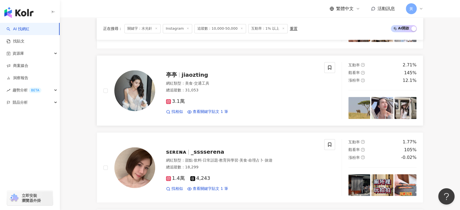
click at [188, 85] on span "美食" at bounding box center [189, 83] width 8 height 4
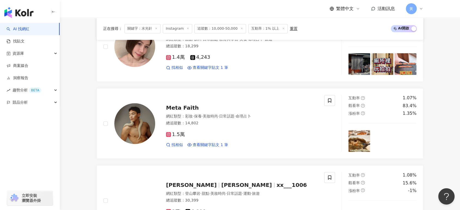
scroll to position [997, 0]
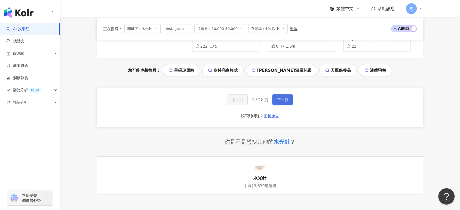
click at [283, 101] on span "下一頁" at bounding box center [282, 100] width 11 height 4
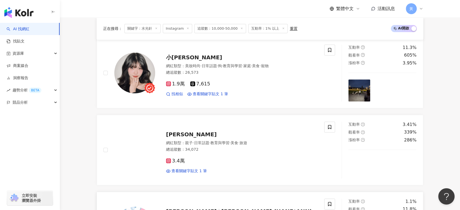
scroll to position [0, 0]
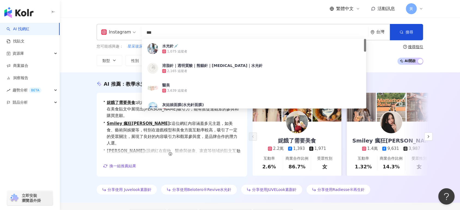
drag, startPoint x: 161, startPoint y: 35, endPoint x: 132, endPoint y: 32, distance: 29.3
click at [132, 32] on div "Instagram *** 台灣 搜尋 e285bd41-3ffb-44ec-93e3-9fa54a9af983 水光針💉 1,075 追蹤者 溶脂針｜透明質…" at bounding box center [260, 32] width 326 height 16
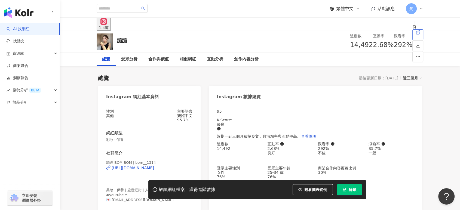
click at [414, 35] on icon at bounding box center [417, 32] width 5 height 5
click at [347, 189] on button "解鎖" at bounding box center [349, 189] width 25 height 11
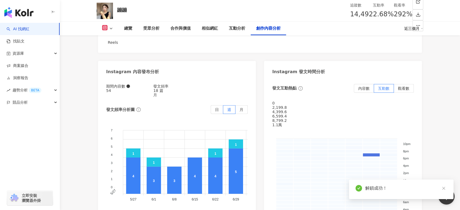
scroll to position [1720, 0]
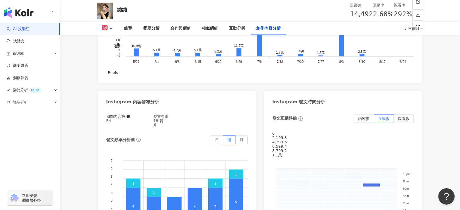
type input "**"
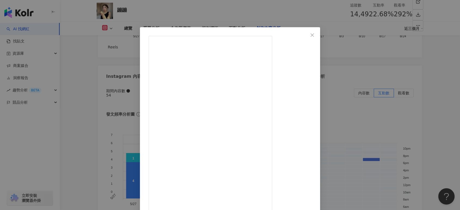
click at [389, 109] on div "蹦蹦 2025/6/5 去韓國前先去找院長處理我的眉毛 我的眉毛肌肉一直很發達😂 每半年固定打肉毒 打得劑量很少但效果很好！ 這次除了眉毛外也補了咀嚼肌～ 讓…" at bounding box center [230, 105] width 460 height 210
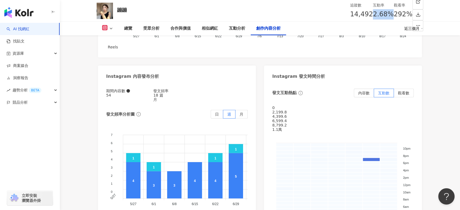
drag, startPoint x: 317, startPoint y: 15, endPoint x: 331, endPoint y: 15, distance: 14.1
click at [373, 15] on div "2.68%" at bounding box center [383, 14] width 21 height 10
copy span "2.68%"
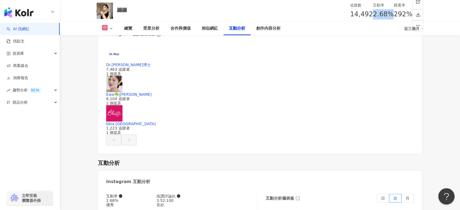
scroll to position [1262, 0]
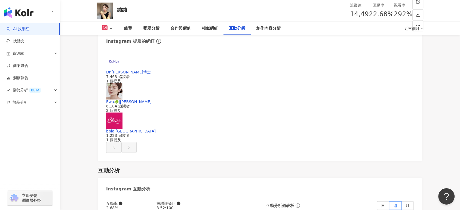
drag, startPoint x: 180, startPoint y: 58, endPoint x: 203, endPoint y: 57, distance: 22.6
copy div "42,375"
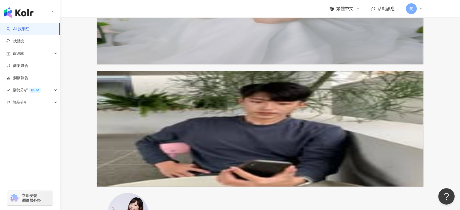
scroll to position [665, 0]
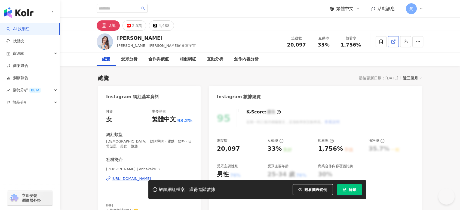
click at [393, 43] on icon at bounding box center [393, 41] width 5 height 5
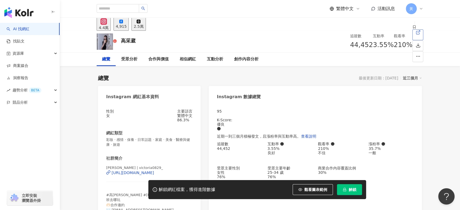
click at [414, 35] on icon at bounding box center [417, 32] width 5 height 5
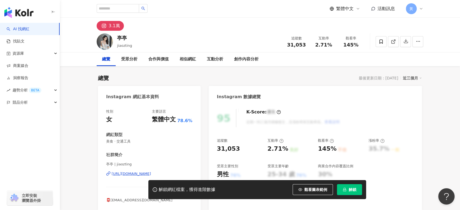
click at [348, 189] on button "解鎖" at bounding box center [349, 189] width 25 height 11
click at [394, 40] on line at bounding box center [394, 41] width 2 height 2
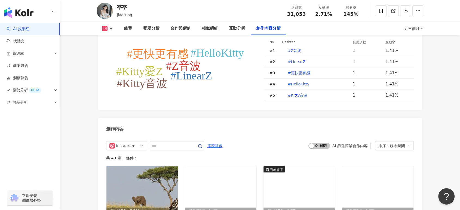
scroll to position [1542, 0]
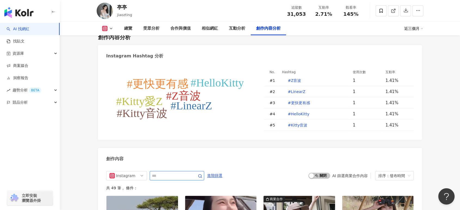
click at [164, 179] on input "text" at bounding box center [171, 175] width 38 height 7
click at [162, 179] on input "text" at bounding box center [171, 175] width 38 height 7
type input "***"
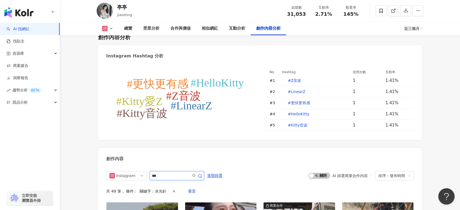
scroll to position [1660, 0]
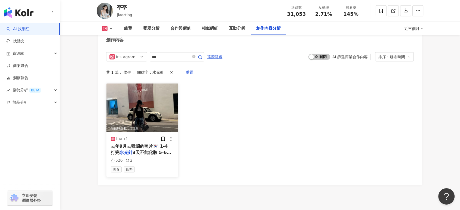
click at [154, 156] on span "3天不能化妝 5-6沒化妝就看看我的背影和穿搭😆 7 早上喝一杯咖啡續命 8-10我愛的美食（好想吃醬蟹ಥ_ಥ 11小試身手 12那時候買的新手機殼，不到一個…" at bounding box center [142, 168] width 62 height 36
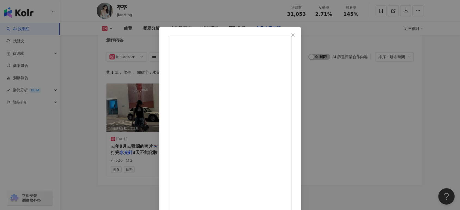
click at [410, 103] on div "亭亭 [DATE] 去年9月去韓國的照片🇰🇷 1-4 打完水光針3天不能化妝 5-6沒化妝就看看我的背影和穿搭😆 7 早上喝一杯咖啡續命 8-10我愛的美食（…" at bounding box center [230, 105] width 460 height 210
